Goal: Transaction & Acquisition: Register for event/course

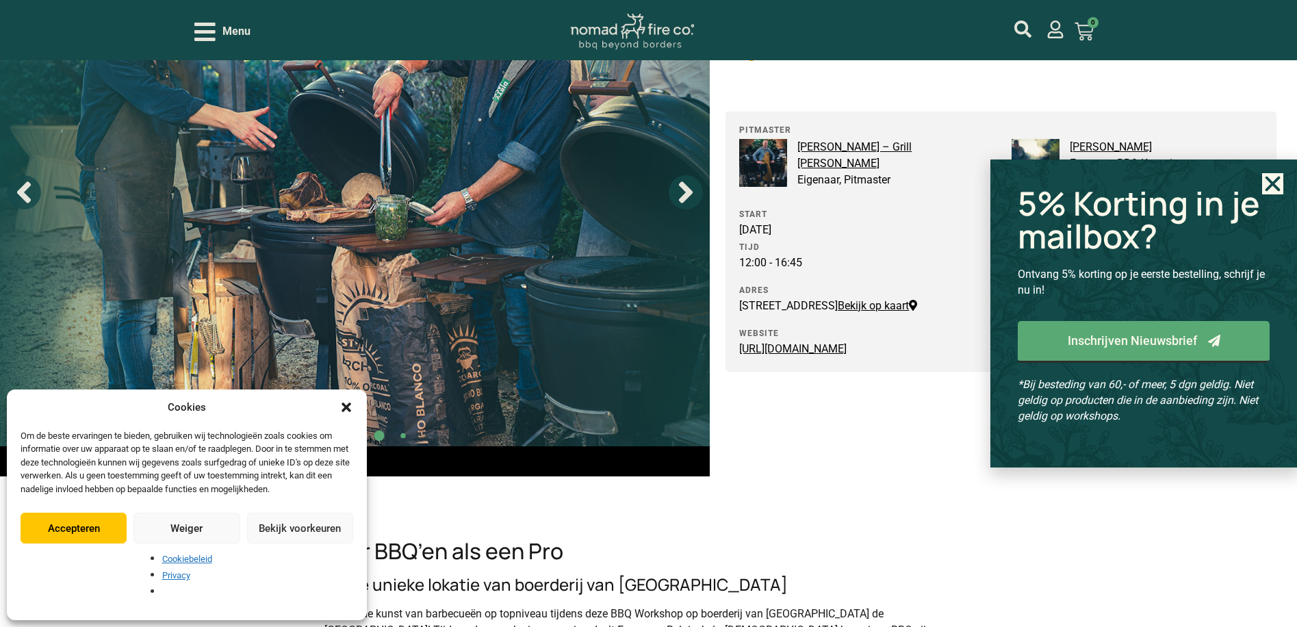
scroll to position [137, 0]
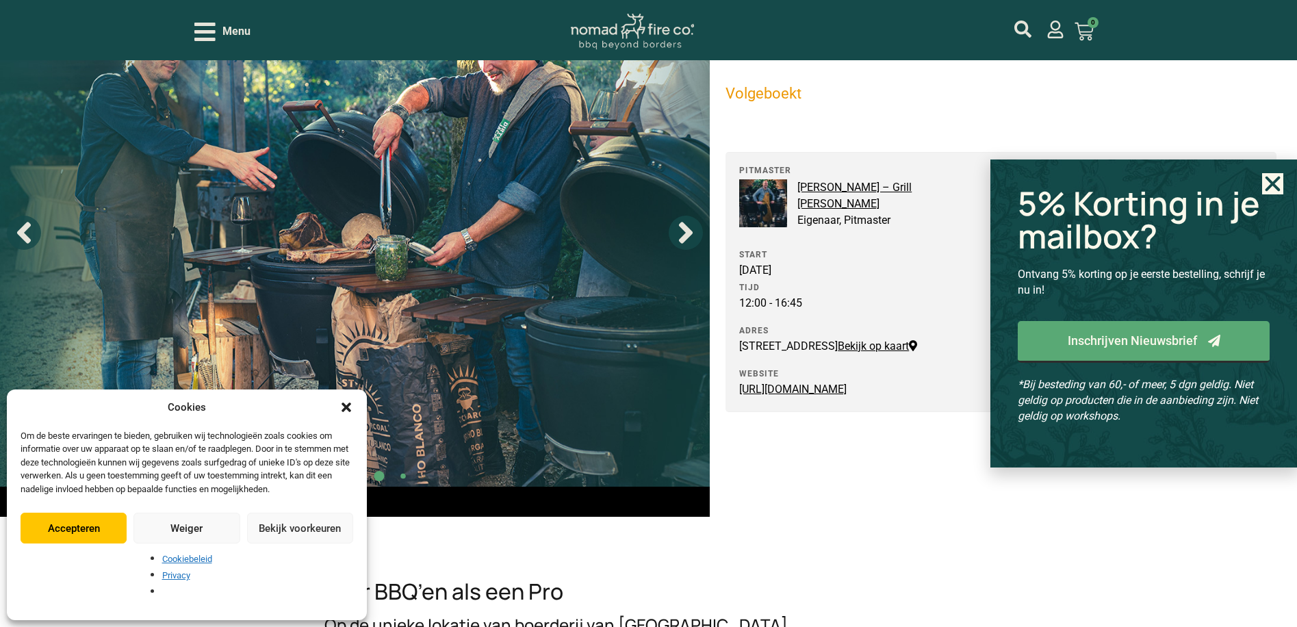
click at [1271, 185] on use "Close" at bounding box center [1272, 183] width 15 height 15
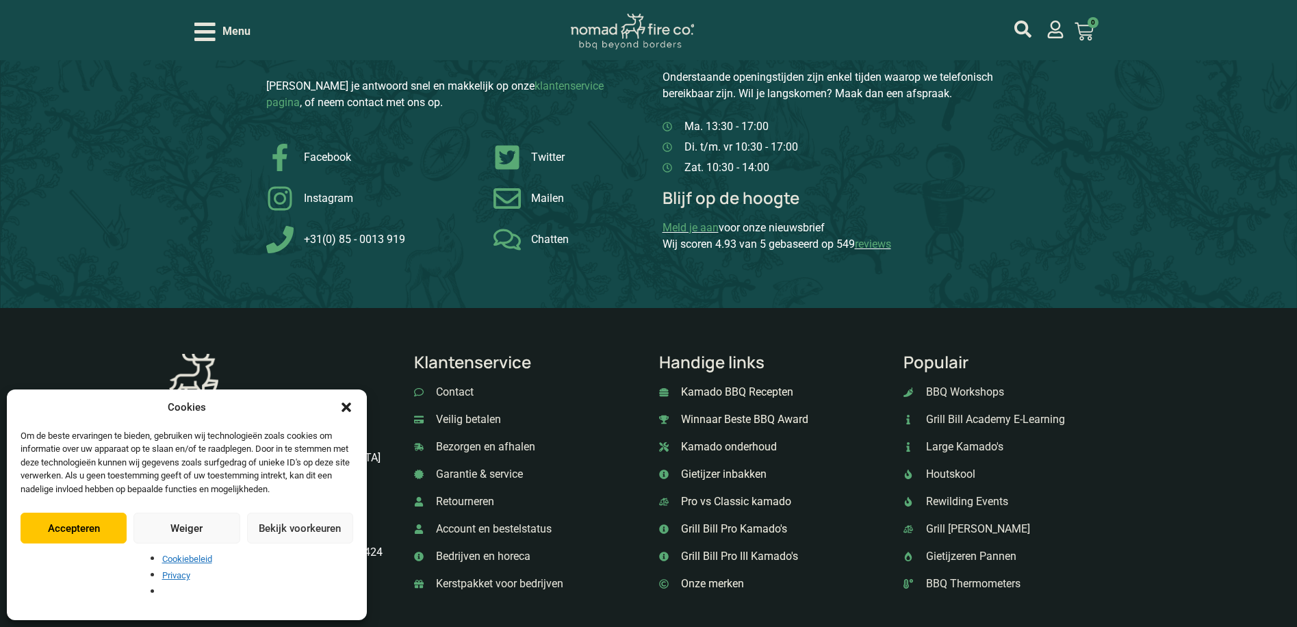
scroll to position [3763, 0]
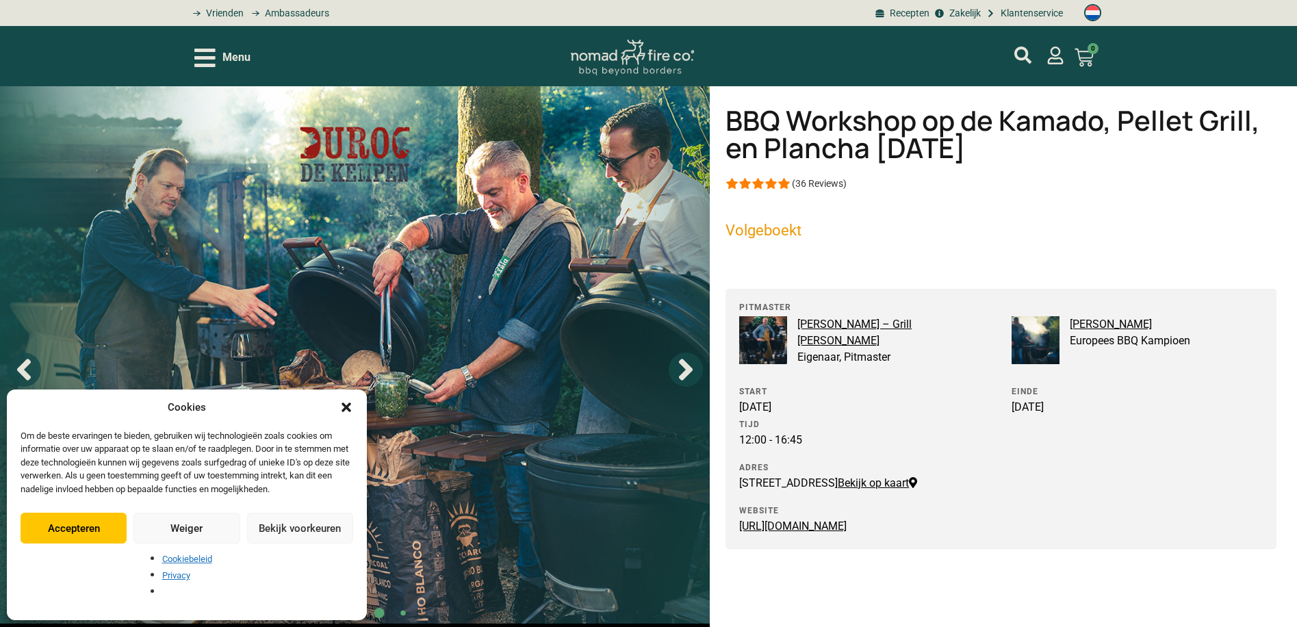
click at [343, 412] on icon "Dialog sluiten" at bounding box center [346, 407] width 10 height 10
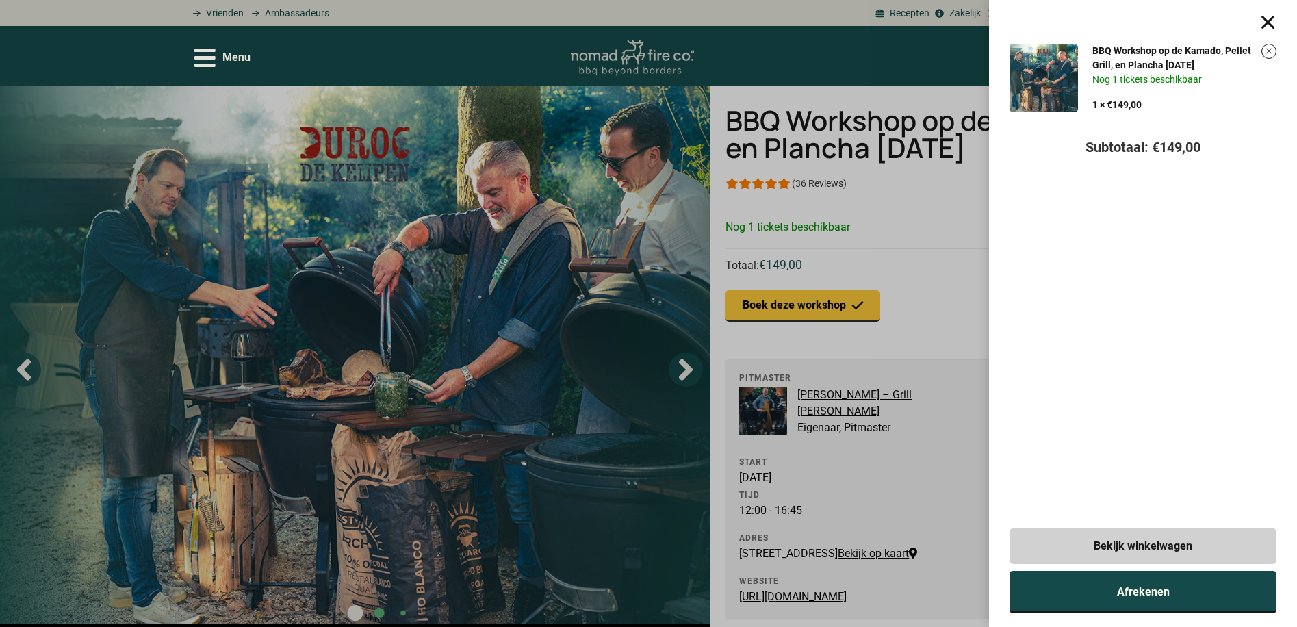
click at [1140, 590] on span "Afrekenen" at bounding box center [1143, 591] width 53 height 11
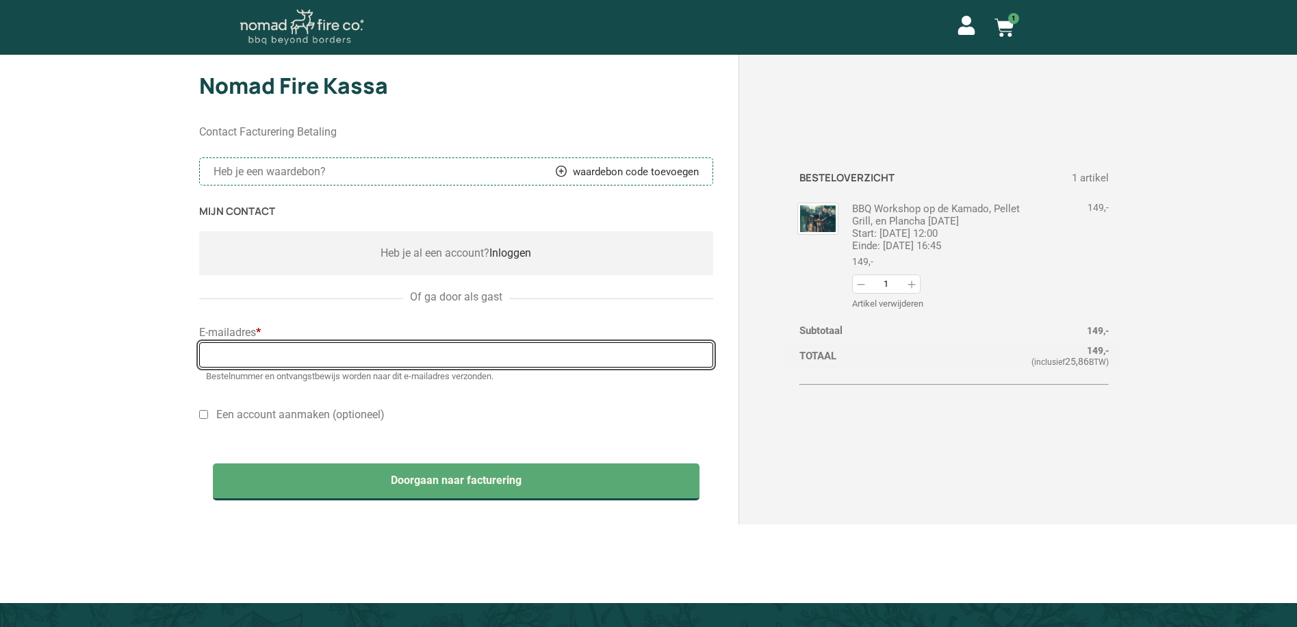
click at [262, 352] on input "E-mailadres *" at bounding box center [455, 354] width 513 height 25
click at [315, 357] on input "E-mailadres *" at bounding box center [455, 354] width 513 height 25
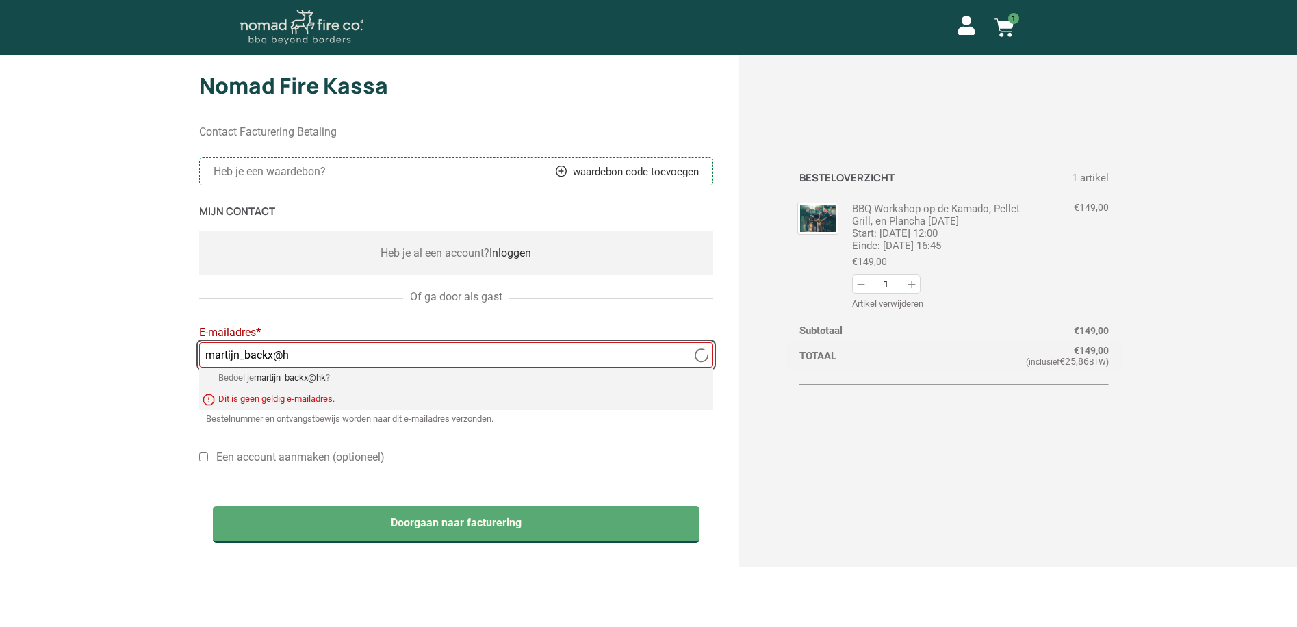
type input "[EMAIL_ADDRESS][DOMAIN_NAME]"
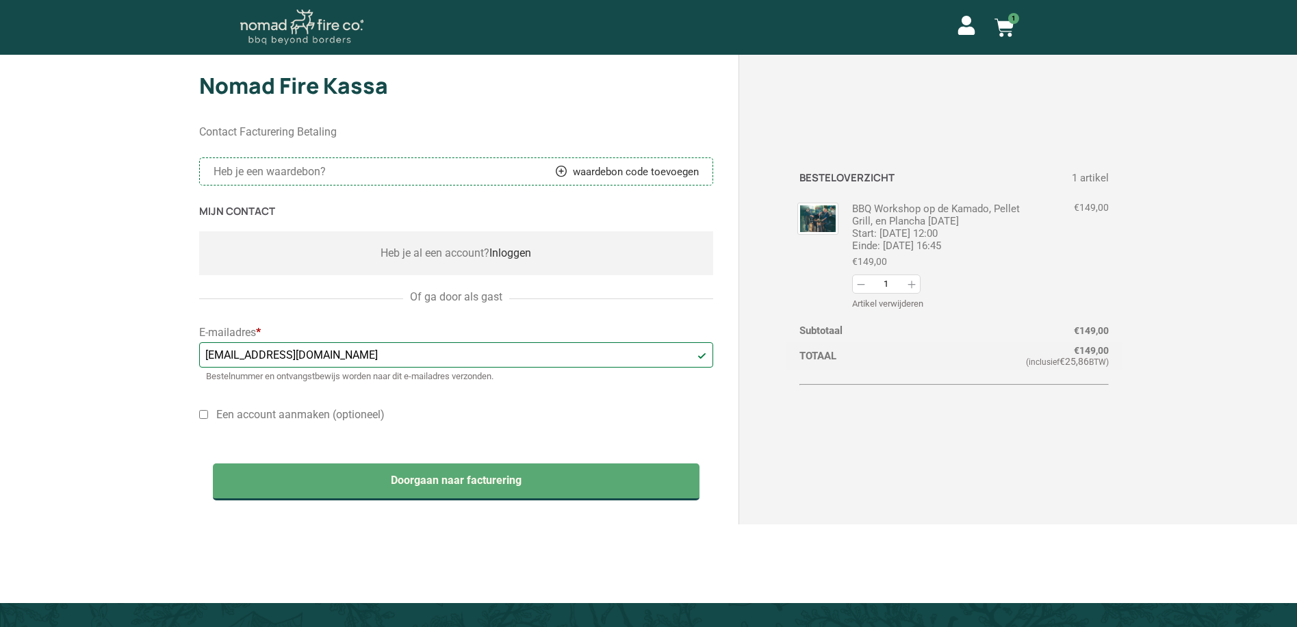
click at [90, 378] on div "Nomad Fire Kassa Contact Facturering Betaling Heb je een waardebon? waardebon c…" at bounding box center [648, 322] width 1297 height 534
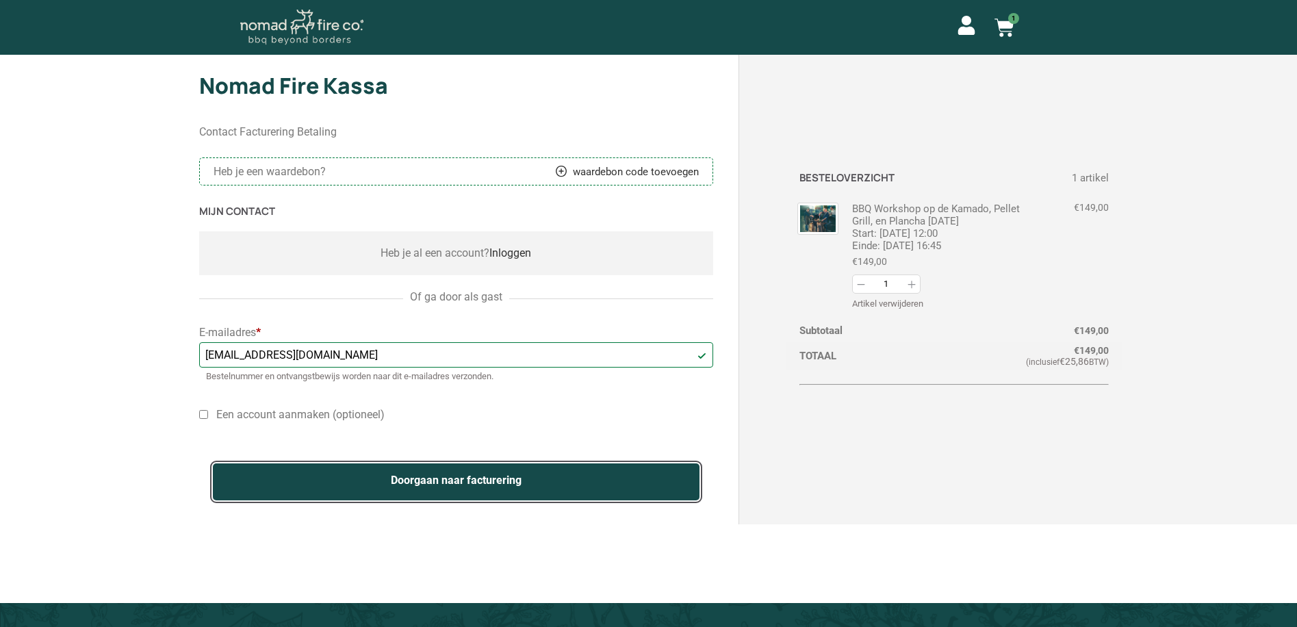
click at [419, 476] on button "Doorgaan naar facturering" at bounding box center [456, 481] width 486 height 37
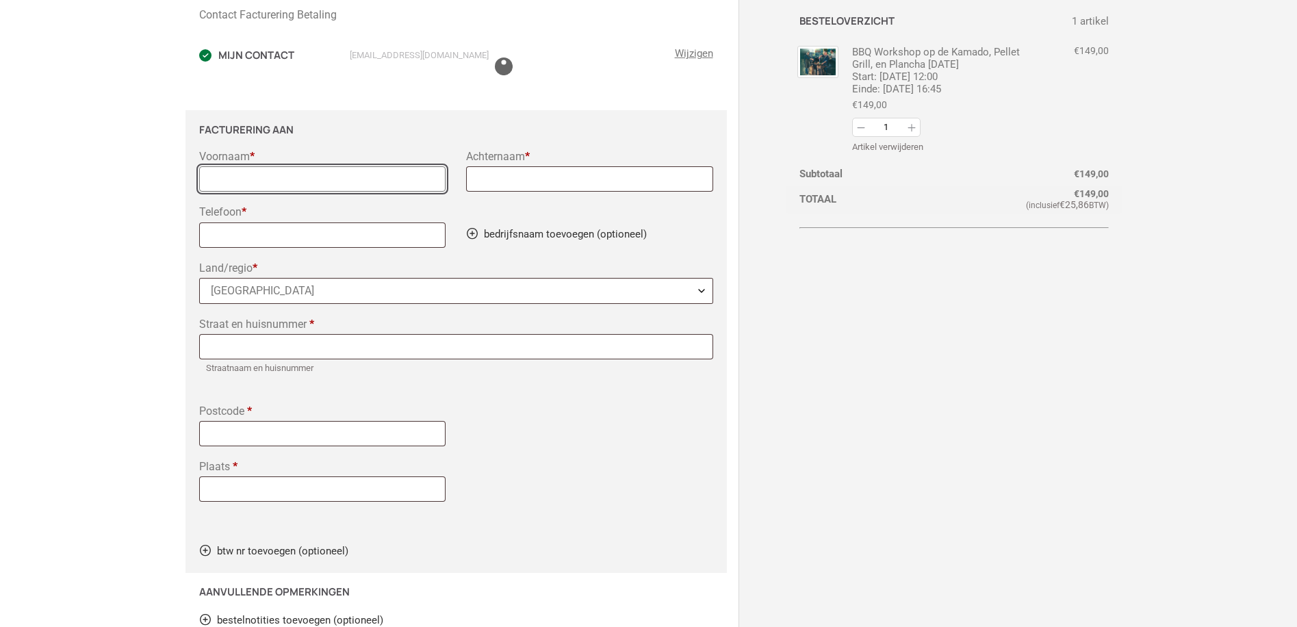
scroll to position [159, 0]
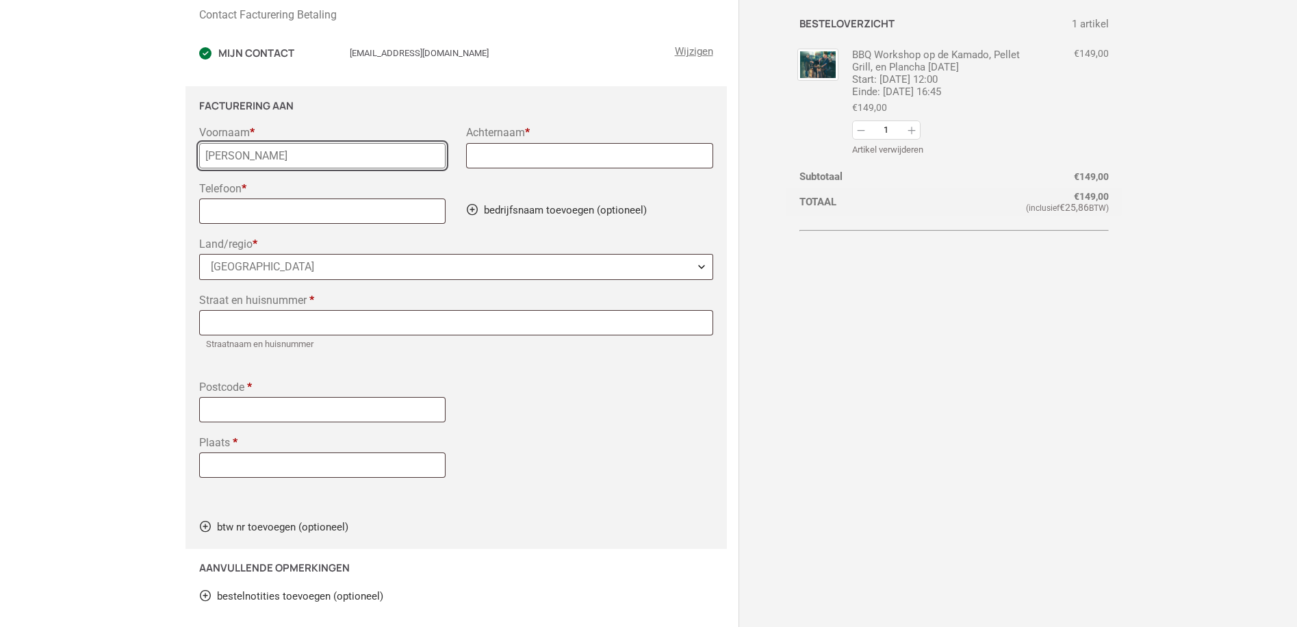
type input "[PERSON_NAME]"
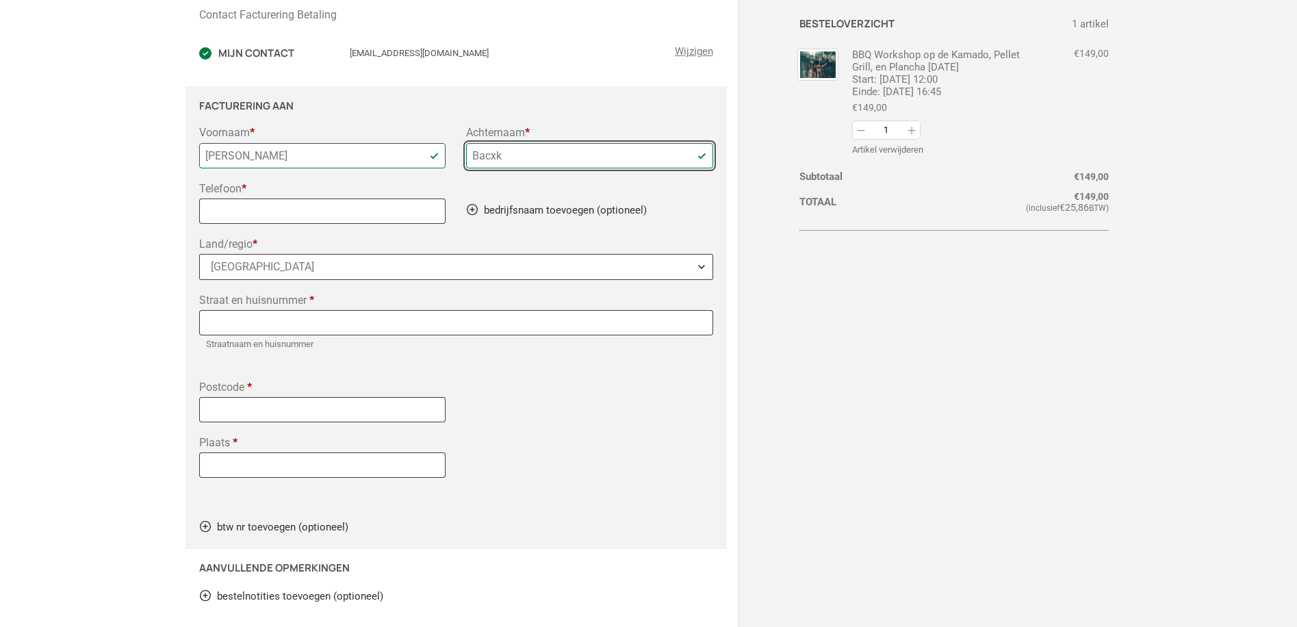
drag, startPoint x: 559, startPoint y: 159, endPoint x: 192, endPoint y: 143, distance: 367.8
click at [196, 140] on section "Facturering aan Voornaam * [PERSON_NAME] * Bacxk Telefoon * bedrijfsnaam toevoe…" at bounding box center [455, 317] width 541 height 463
type input "Backx"
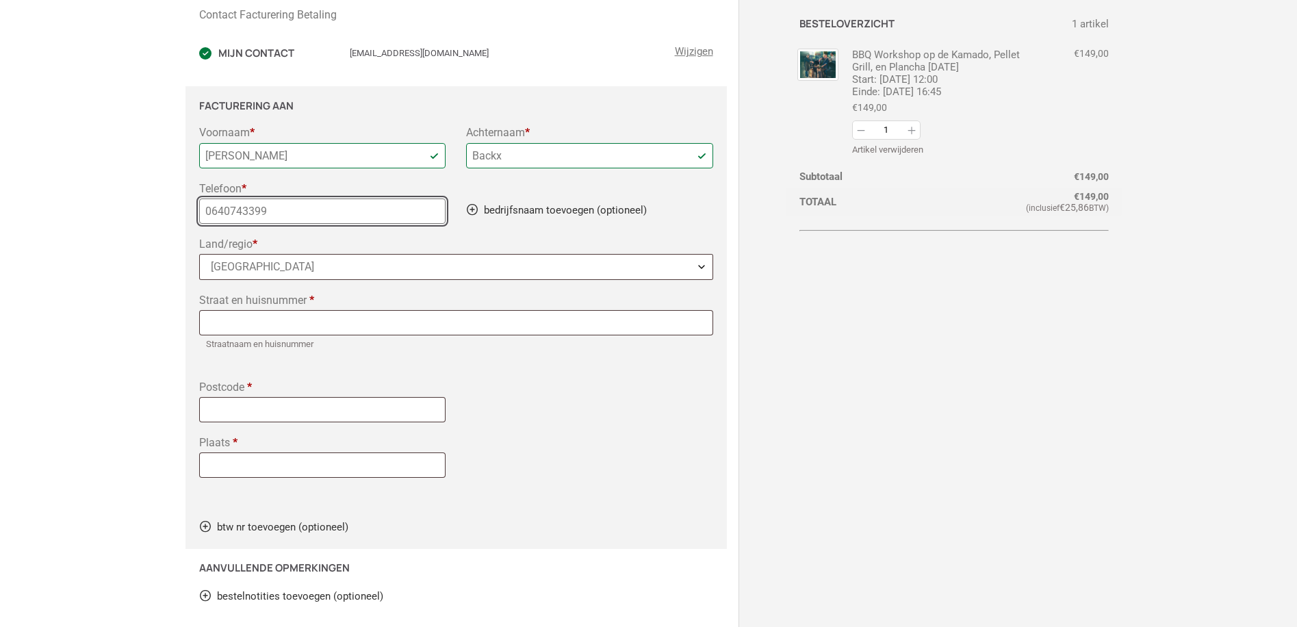
type input "0640743399"
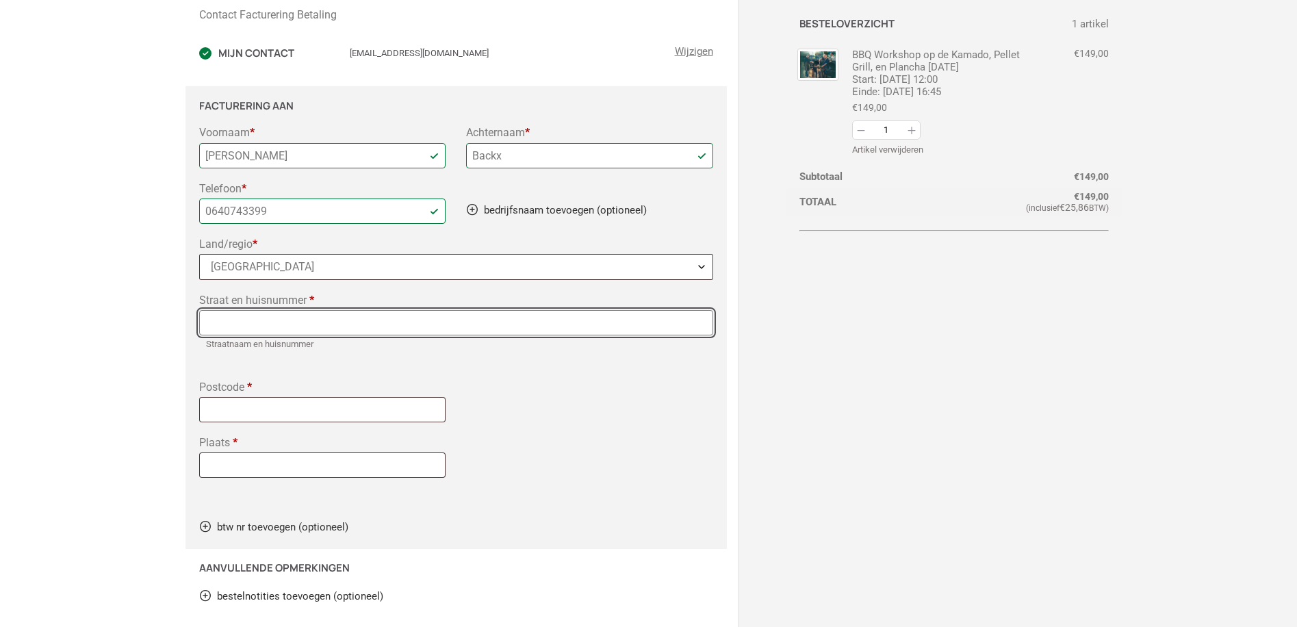
drag, startPoint x: 235, startPoint y: 322, endPoint x: 242, endPoint y: 326, distance: 7.6
click at [235, 323] on input "Straat en huisnummer *" at bounding box center [455, 322] width 513 height 25
type input "[STREET_ADDRESS]"
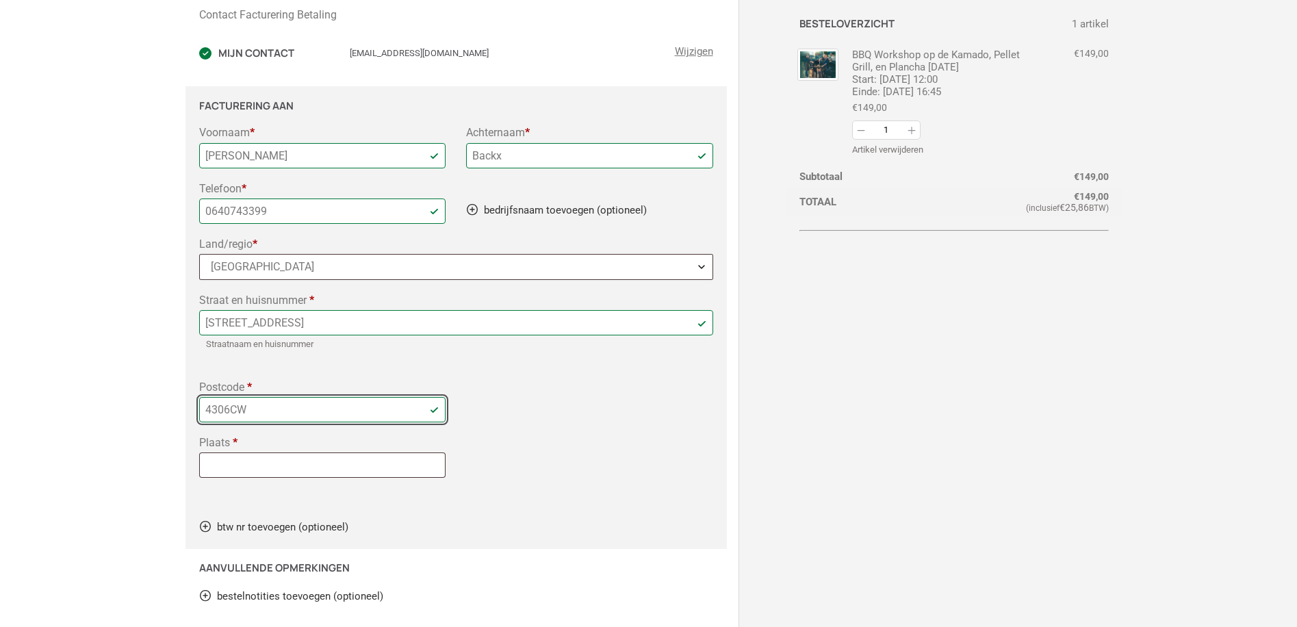
type input "4306CW"
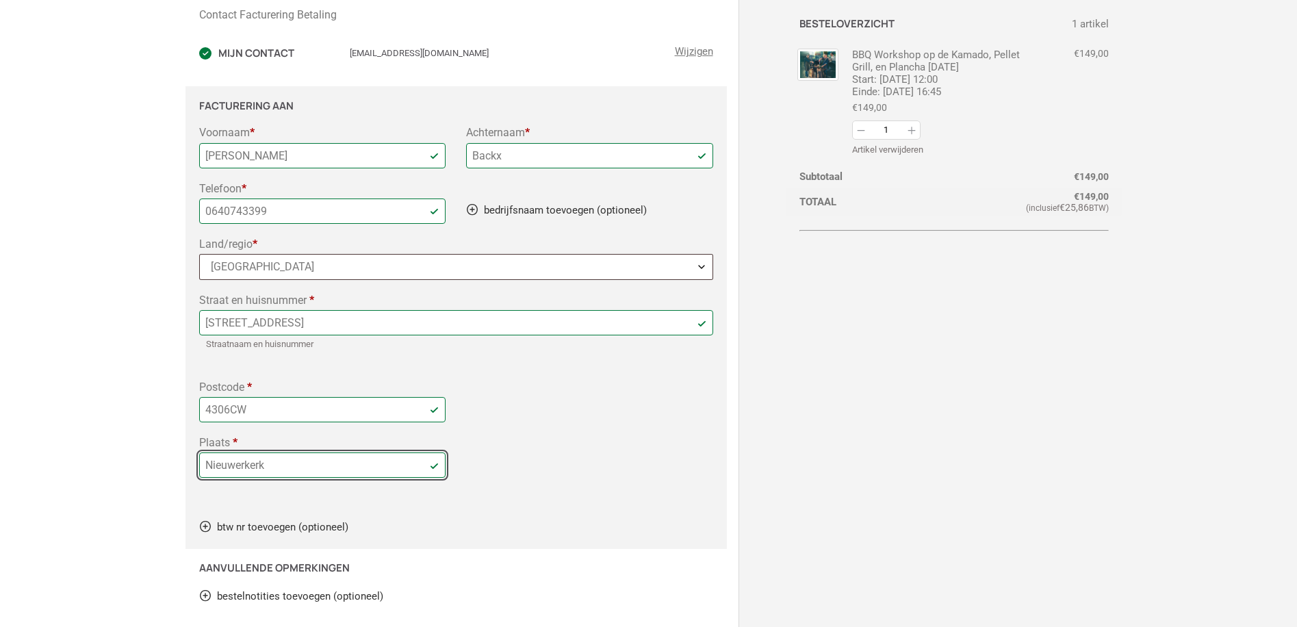
type input "Nieuwerkerk"
click at [922, 322] on div "Contact Facturering Betaling Heb je een waardebon? waardebon code toevoegen Toe…" at bounding box center [648, 350] width 898 height 799
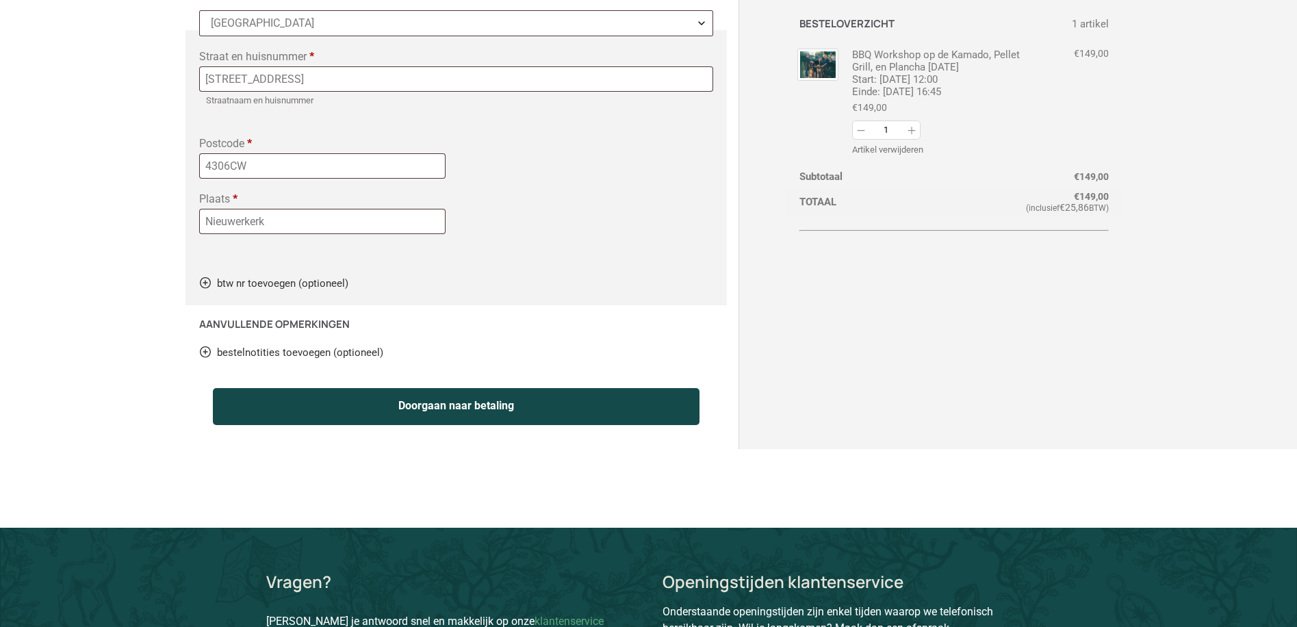
scroll to position [432, 0]
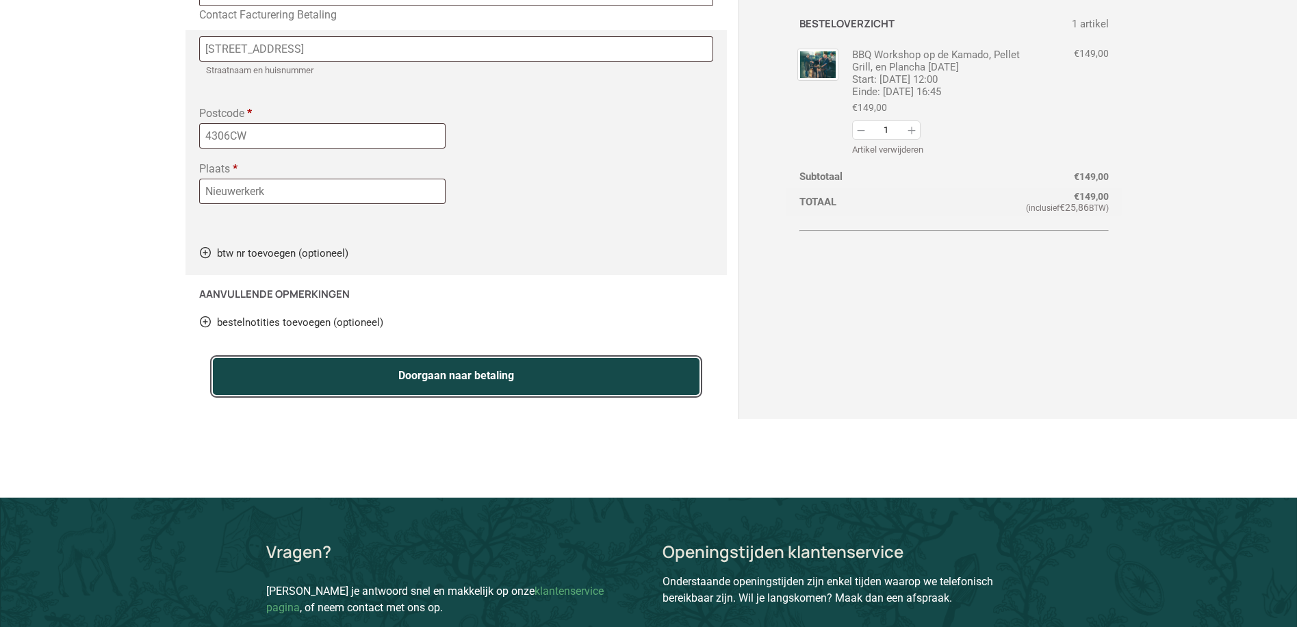
click at [495, 377] on button "Doorgaan naar betaling" at bounding box center [456, 376] width 486 height 37
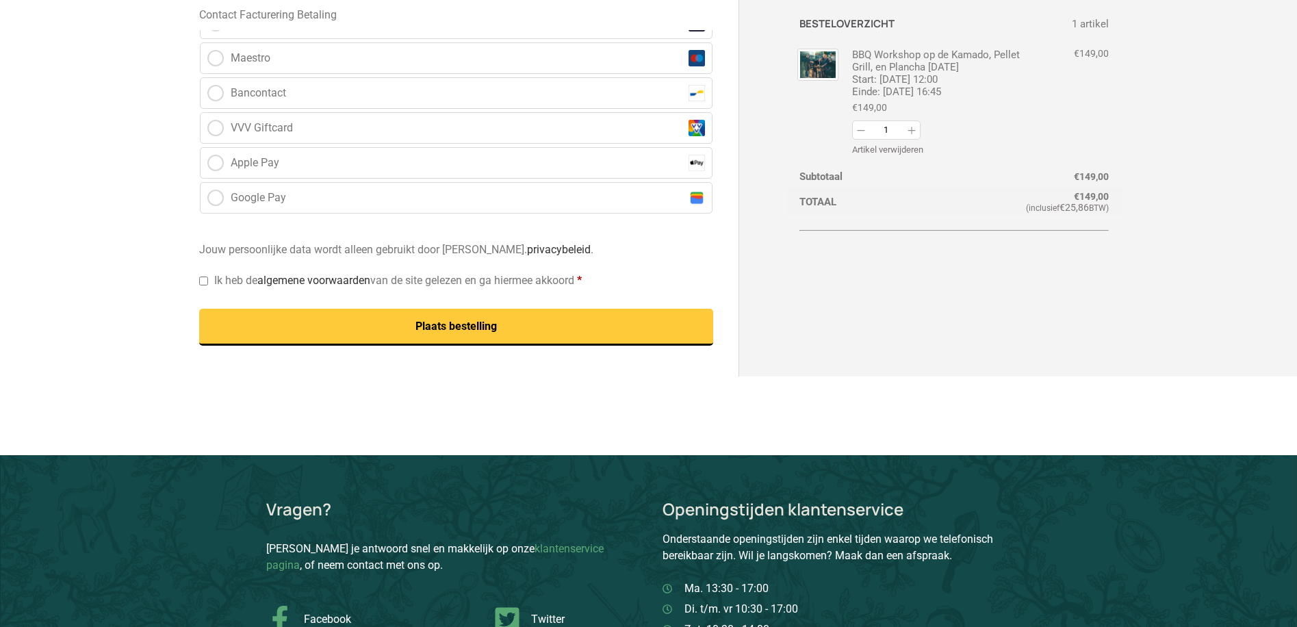
scroll to position [745, 0]
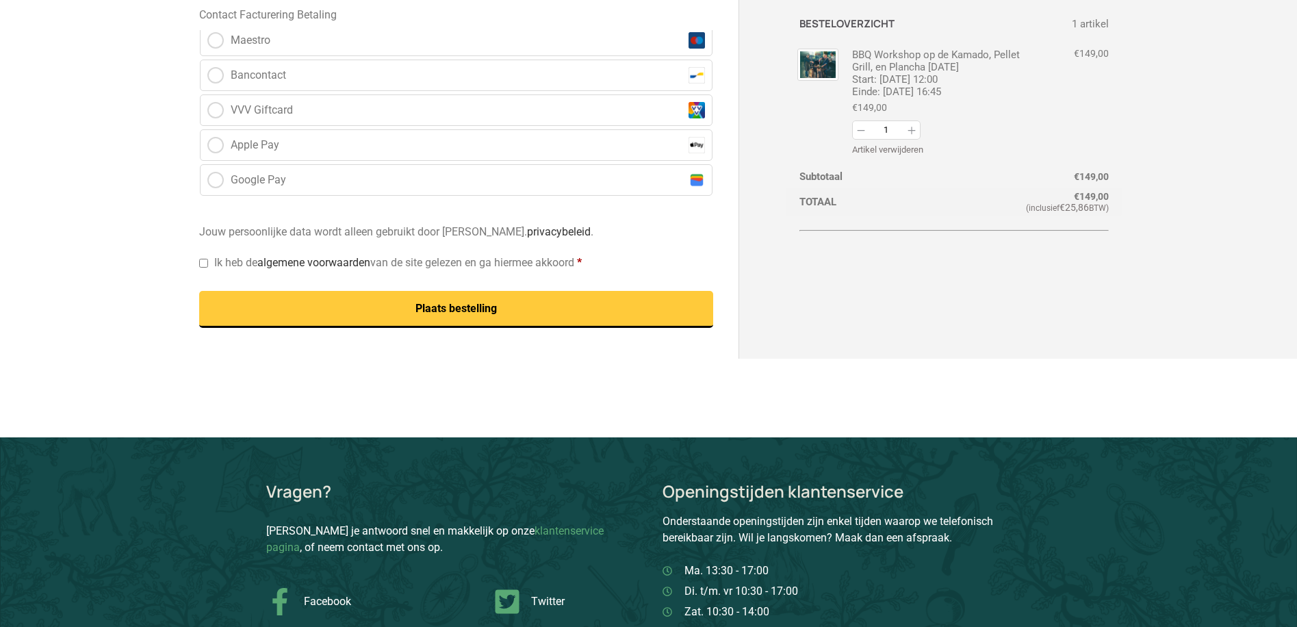
click at [205, 257] on label "Ik heb de algemene voorwaarden van de site gelezen en ga hiermee akkoord *" at bounding box center [390, 262] width 382 height 13
click at [205, 259] on input "Ik heb de algemene voorwaarden van de site gelezen en ga hiermee akkoord *" at bounding box center [203, 263] width 9 height 9
checkbox input "true"
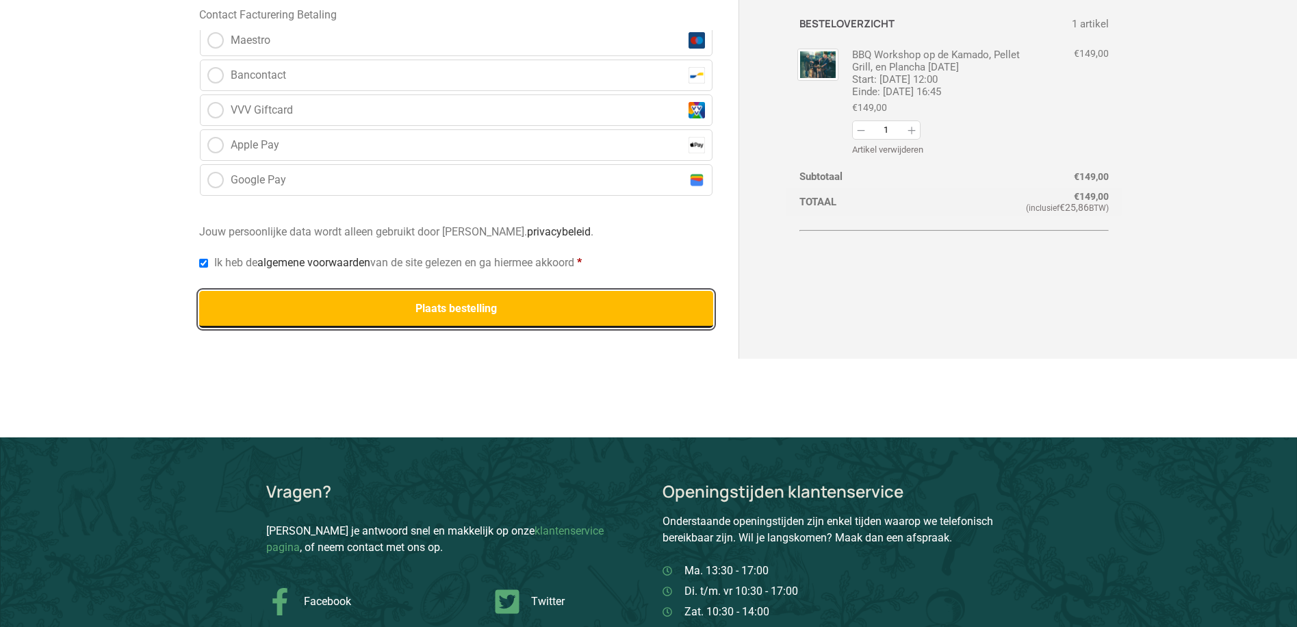
click at [474, 308] on button "Plaats bestelling" at bounding box center [455, 309] width 513 height 37
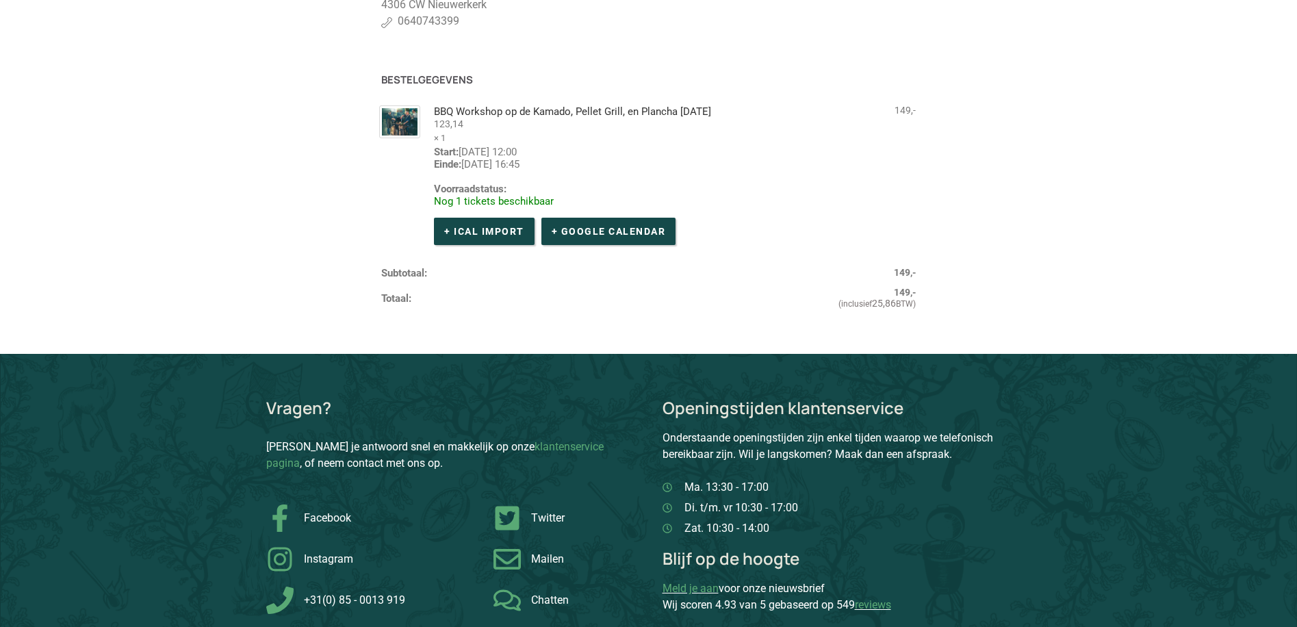
scroll to position [68, 0]
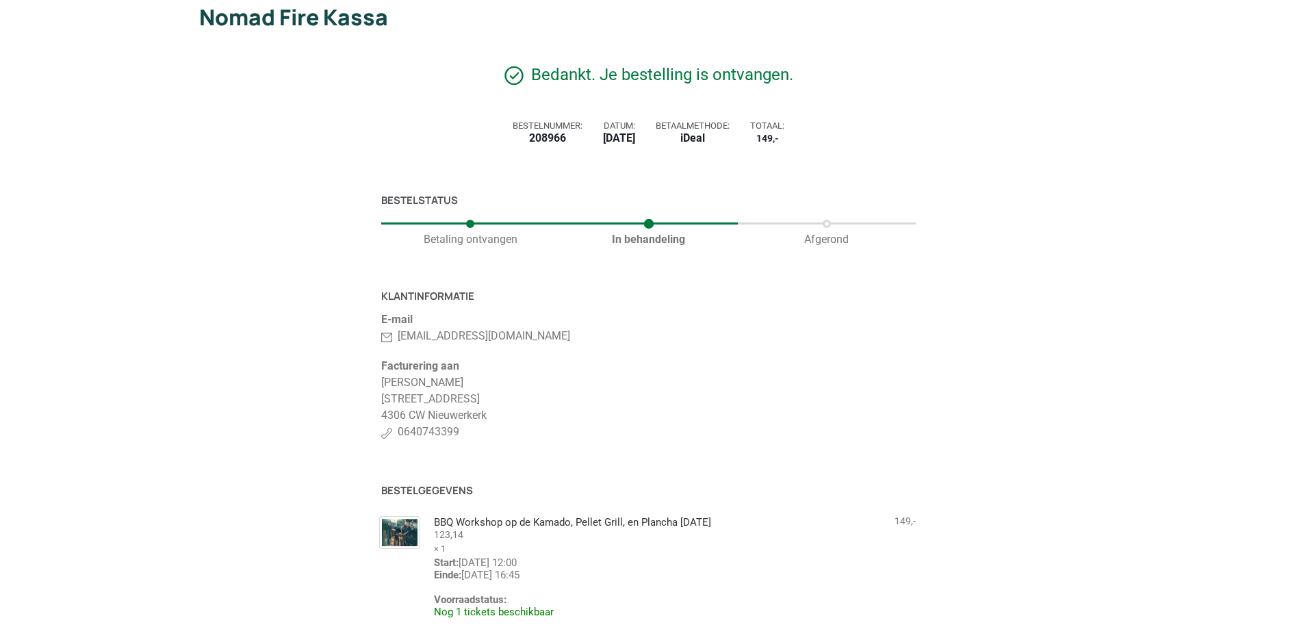
click at [1022, 242] on div "Bestelstatus Betaling ontvangen In behandeling Afgerond Klantinformatie E-mail …" at bounding box center [648, 462] width 898 height 563
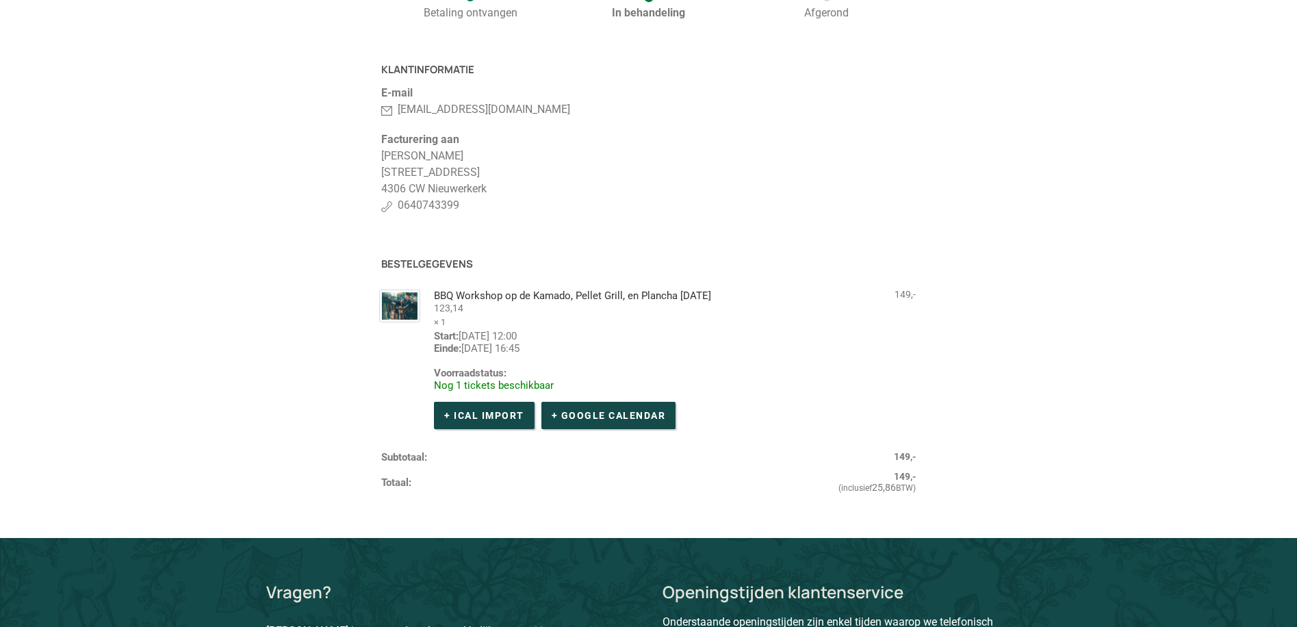
scroll to position [342, 0]
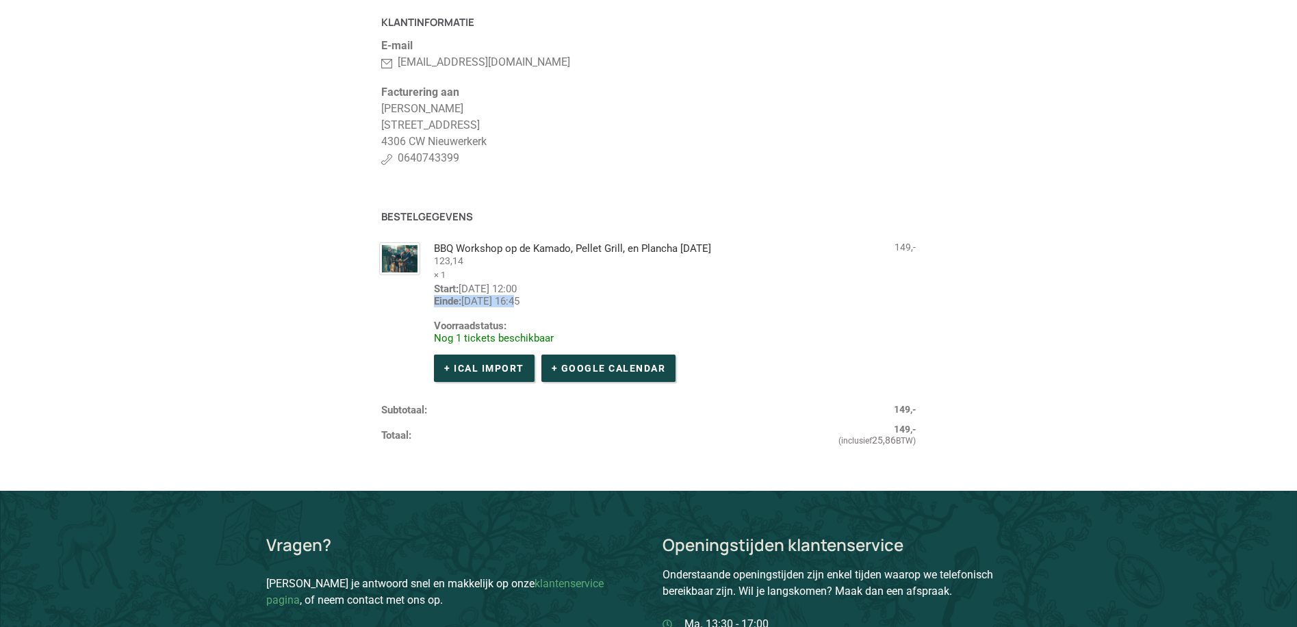
click at [401, 281] on div "BBQ Workshop op de Kamado, Pellet Grill, en Plancha 18-10-25 Prijs: 123,14 × 1 …" at bounding box center [581, 315] width 400 height 153
drag, startPoint x: 400, startPoint y: 280, endPoint x: 630, endPoint y: 310, distance: 231.9
click at [626, 310] on div "BBQ Workshop op de Kamado, Pellet Grill, en Plancha 18-10-25 Prijs: 123,14 × 1 …" at bounding box center [596, 315] width 352 height 146
